Goal: Transaction & Acquisition: Purchase product/service

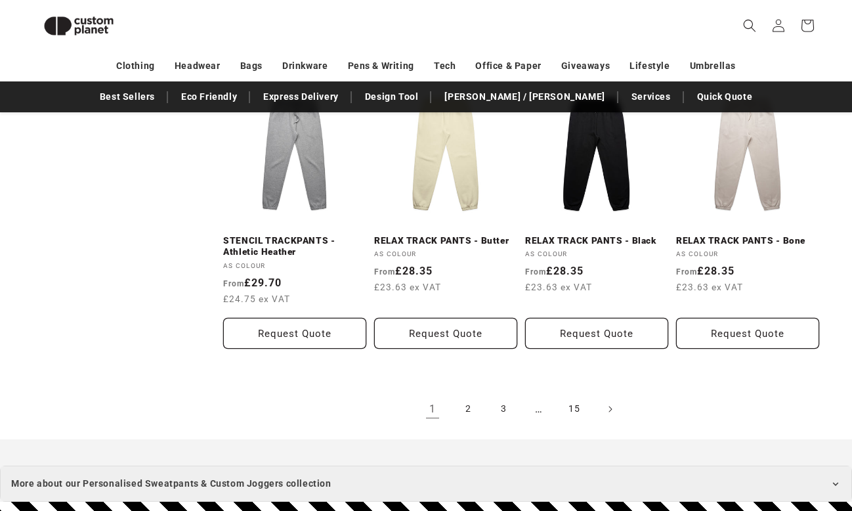
scroll to position [1319, 0]
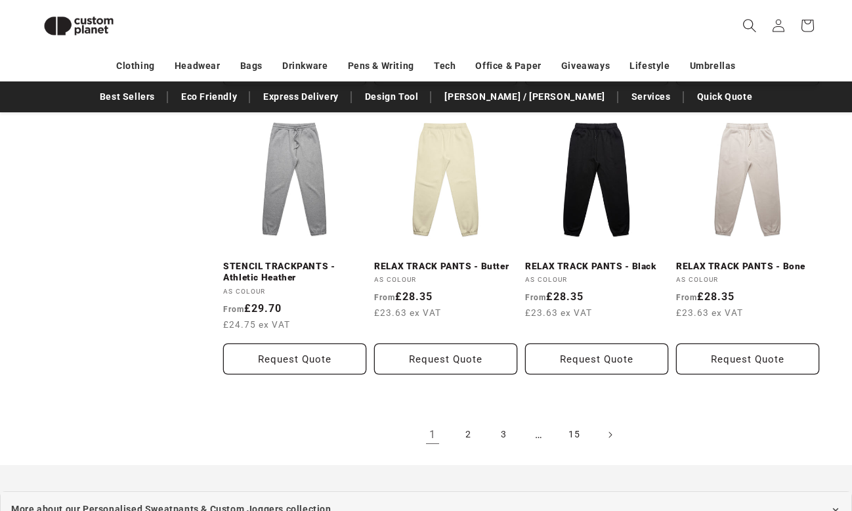
click at [736, 38] on span "Search" at bounding box center [749, 25] width 29 height 29
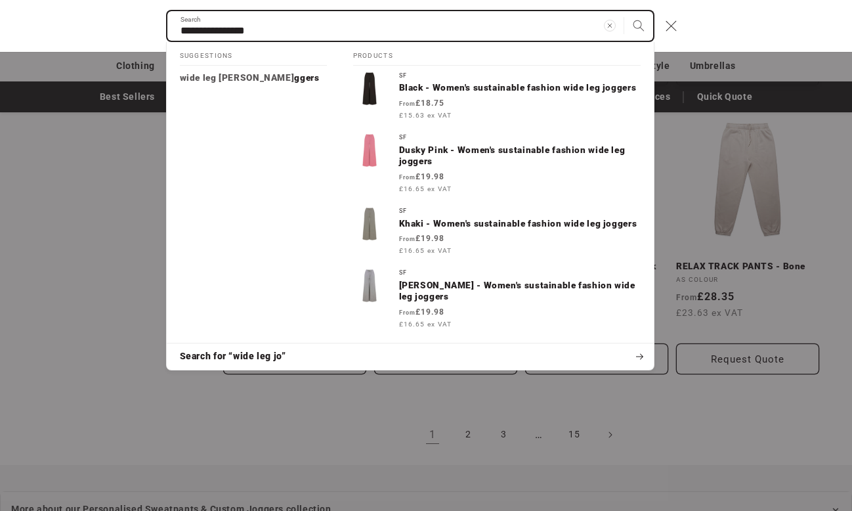
type input "**********"
click at [624, 11] on button "Search" at bounding box center [638, 25] width 29 height 29
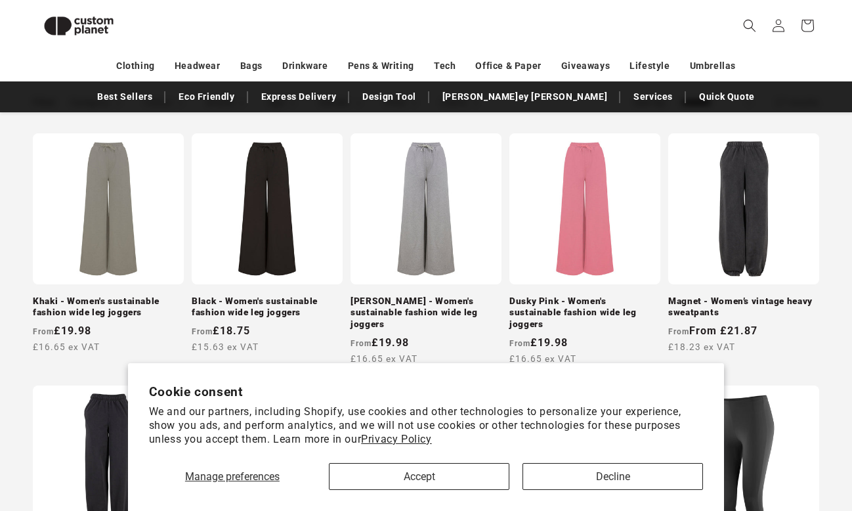
scroll to position [215, 0]
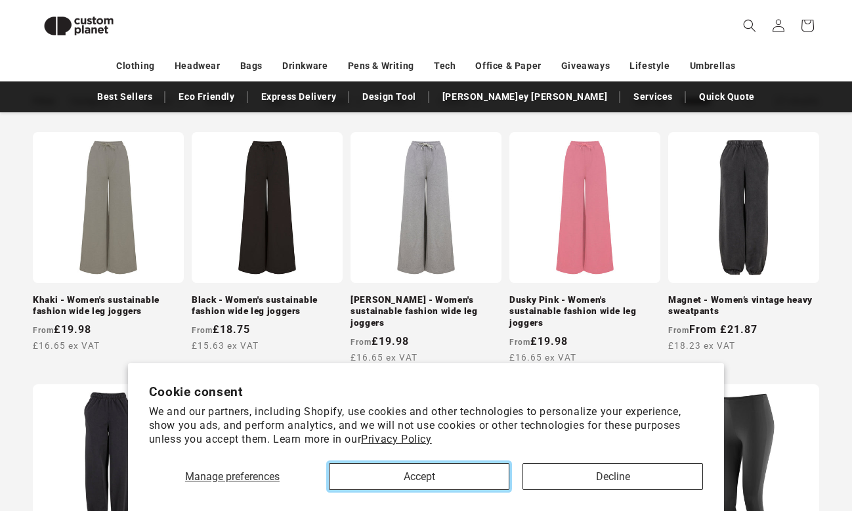
click at [447, 479] on button "Accept" at bounding box center [419, 476] width 181 height 27
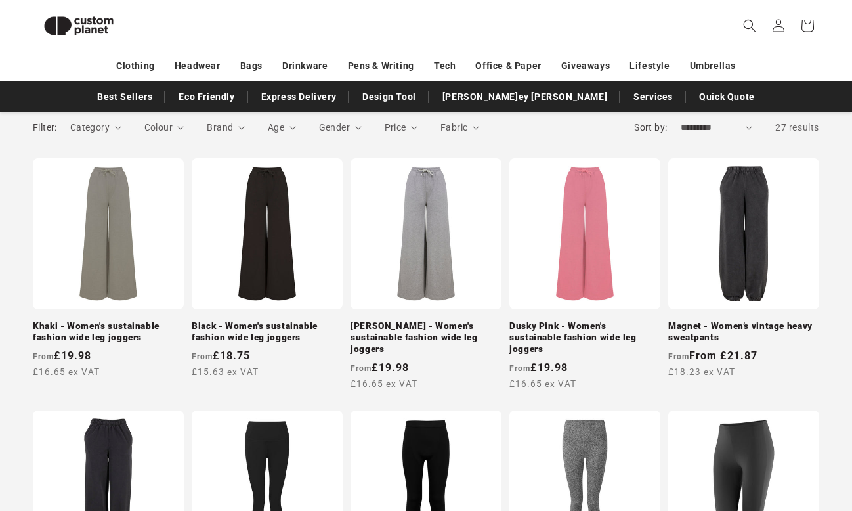
scroll to position [188, 0]
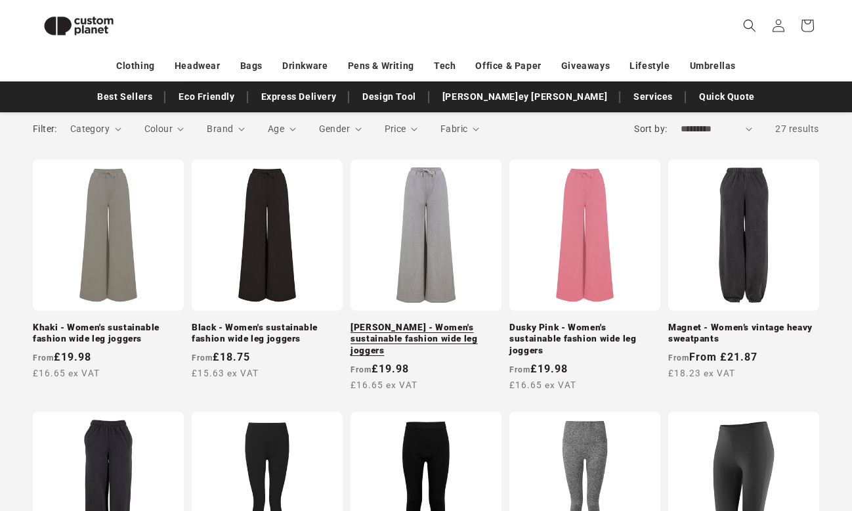
click at [423, 322] on link "[PERSON_NAME] - Women's sustainable fashion wide leg joggers" at bounding box center [426, 339] width 151 height 35
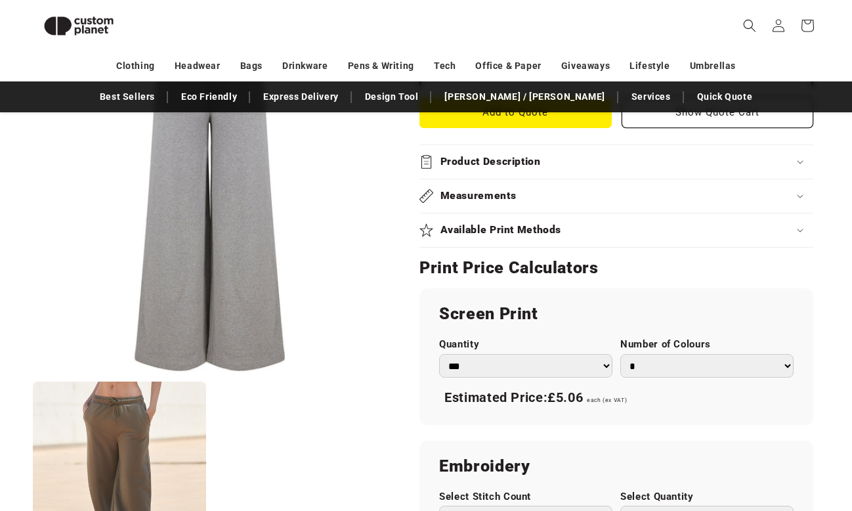
scroll to position [623, 0]
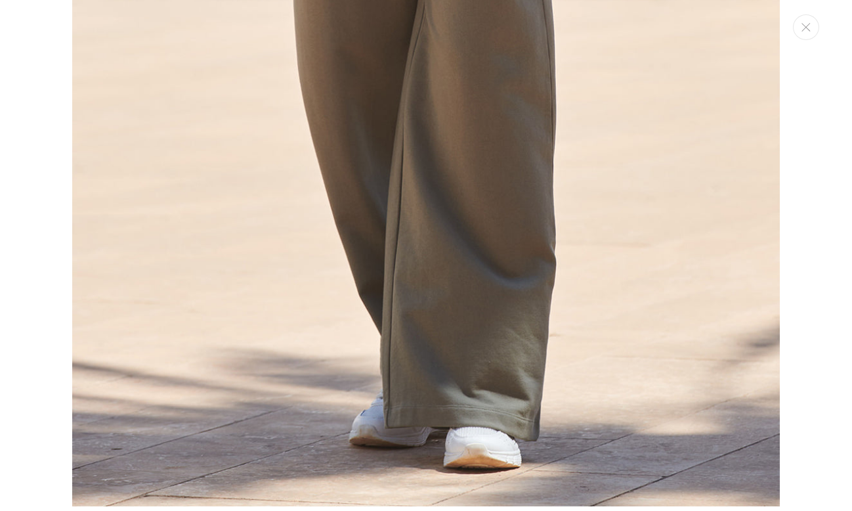
scroll to position [1075, 0]
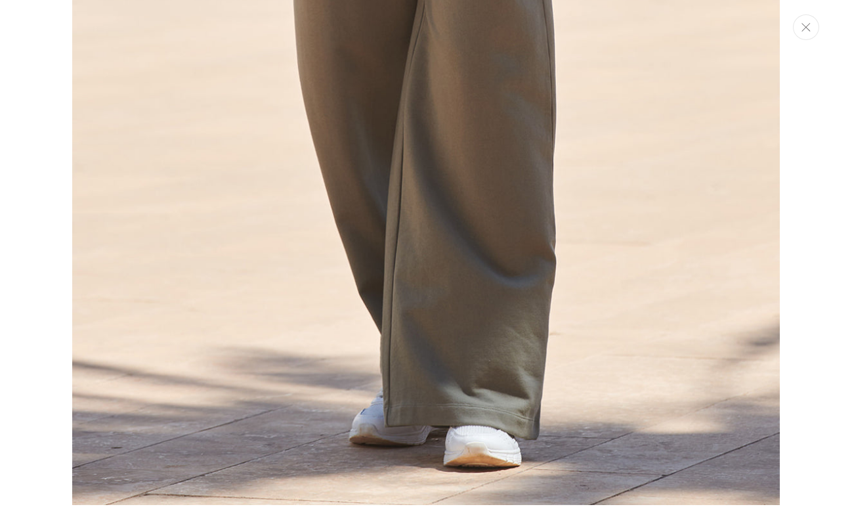
click at [806, 39] on button "Close" at bounding box center [806, 27] width 26 height 26
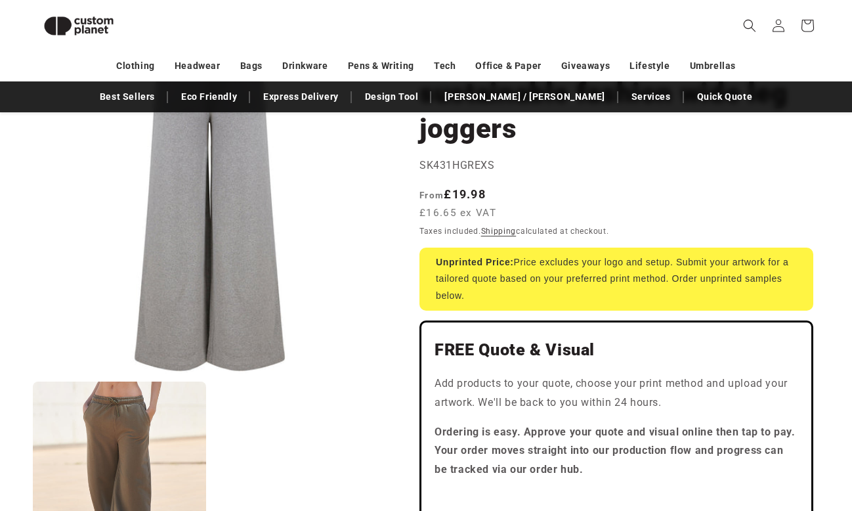
scroll to position [174, 0]
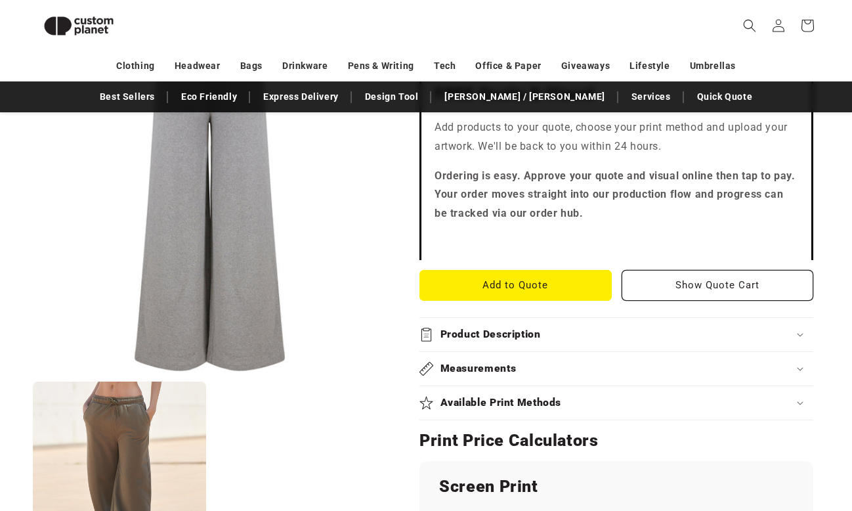
click at [575, 377] on summary "Measurements" at bounding box center [617, 368] width 394 height 33
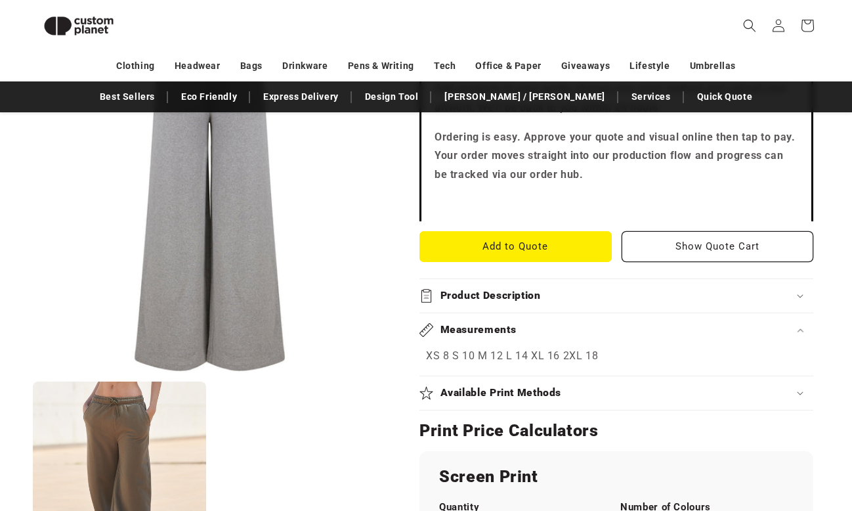
scroll to position [482, 0]
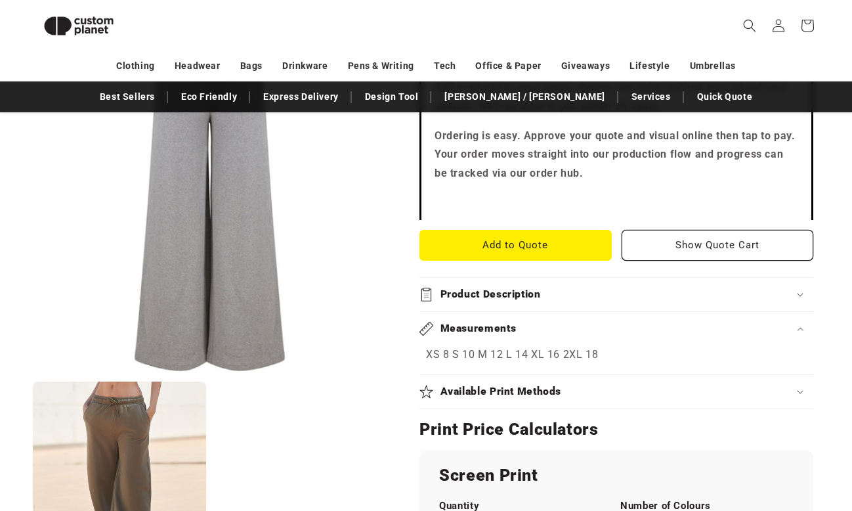
click at [436, 357] on p "XS 8 S 10 M 12 L 14 XL 16 2XL 18" at bounding box center [616, 354] width 381 height 19
click at [504, 397] on h2 "Available Print Methods" at bounding box center [501, 392] width 121 height 14
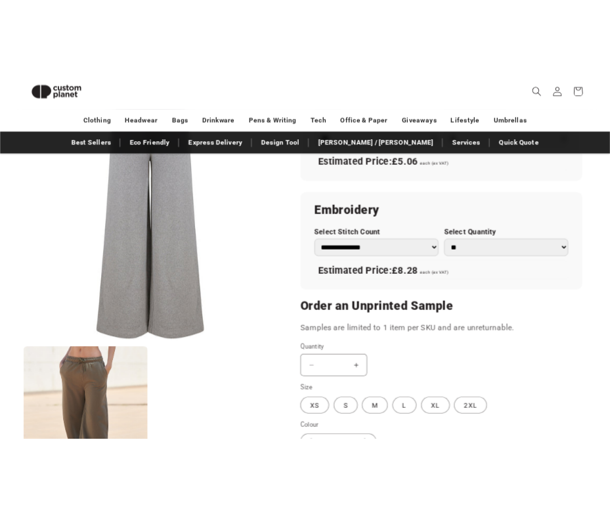
scroll to position [940, 0]
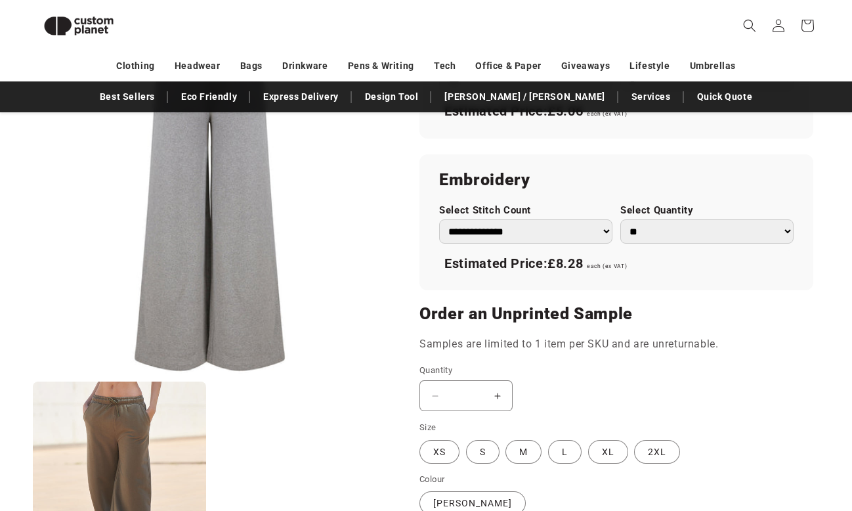
click at [497, 395] on button "Increase quantity for Heather Grey - Women&#39;s sustainable fashion wide leg j…" at bounding box center [498, 395] width 30 height 31
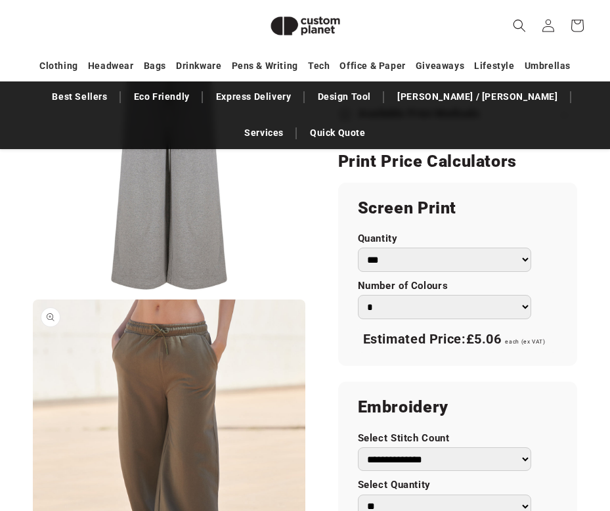
scroll to position [553, 0]
